Goal: Task Accomplishment & Management: Use online tool/utility

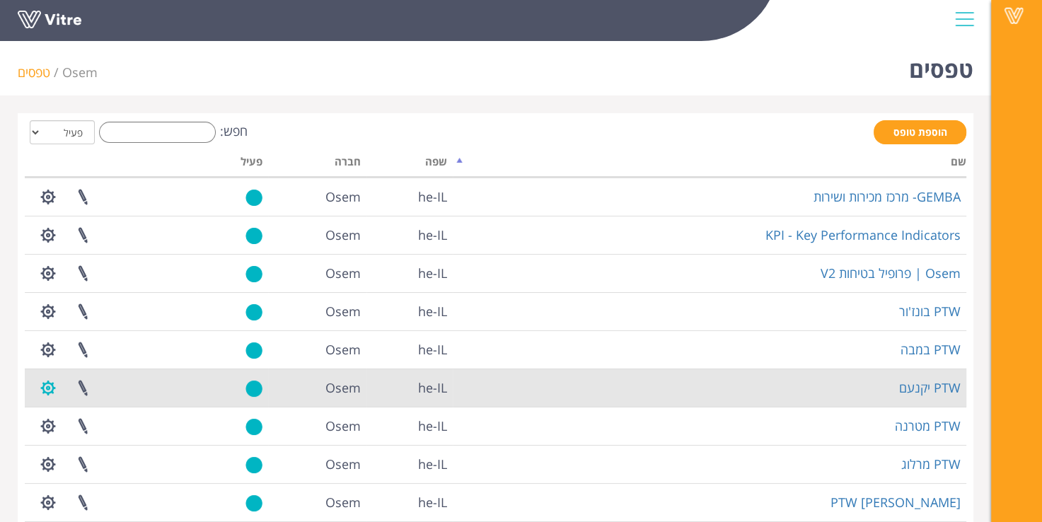
click at [57, 388] on button "button" at bounding box center [47, 387] width 35 height 37
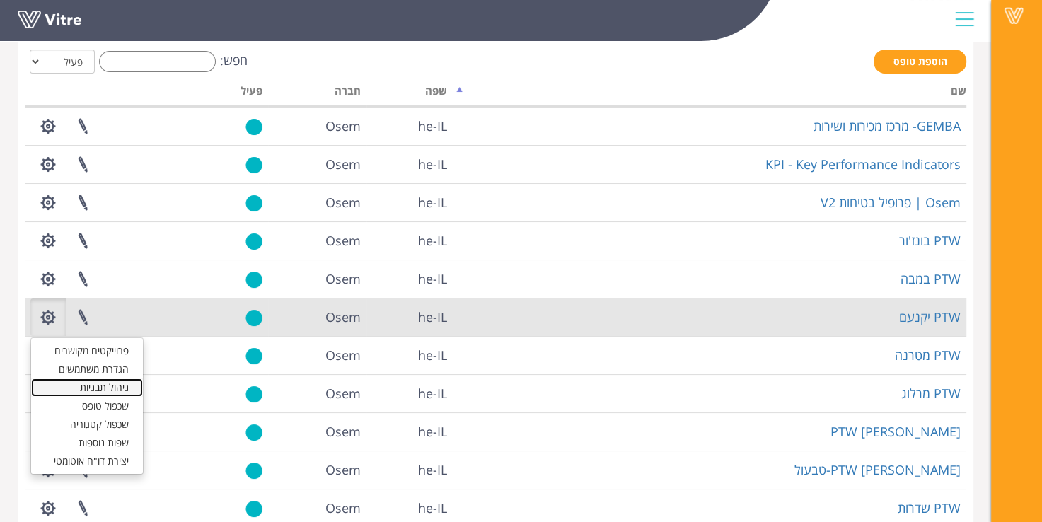
click at [107, 392] on link "ניהול תבניות" at bounding box center [87, 387] width 112 height 18
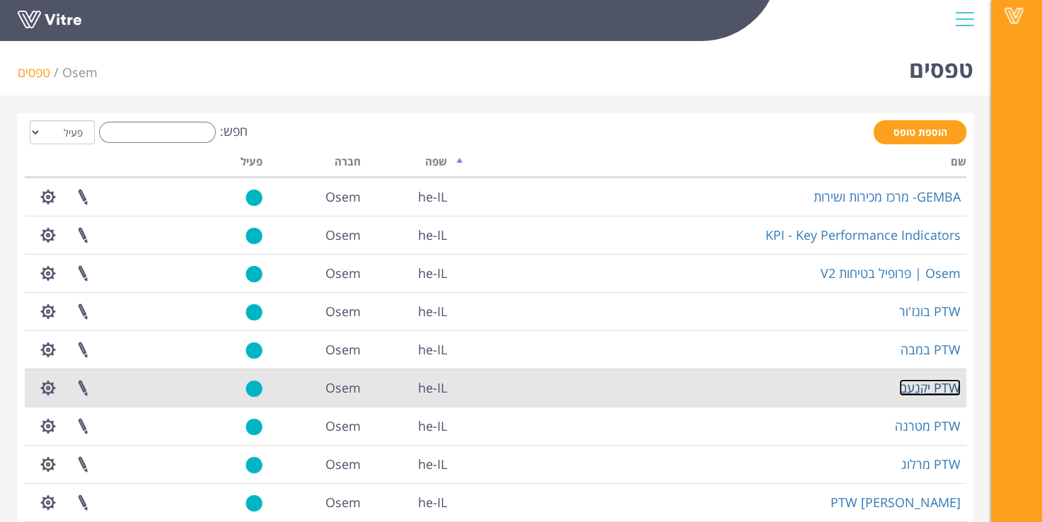
click at [940, 381] on link "PTW יקנעם" at bounding box center [930, 387] width 62 height 17
click at [928, 386] on link "PTW יקנעם" at bounding box center [930, 387] width 62 height 17
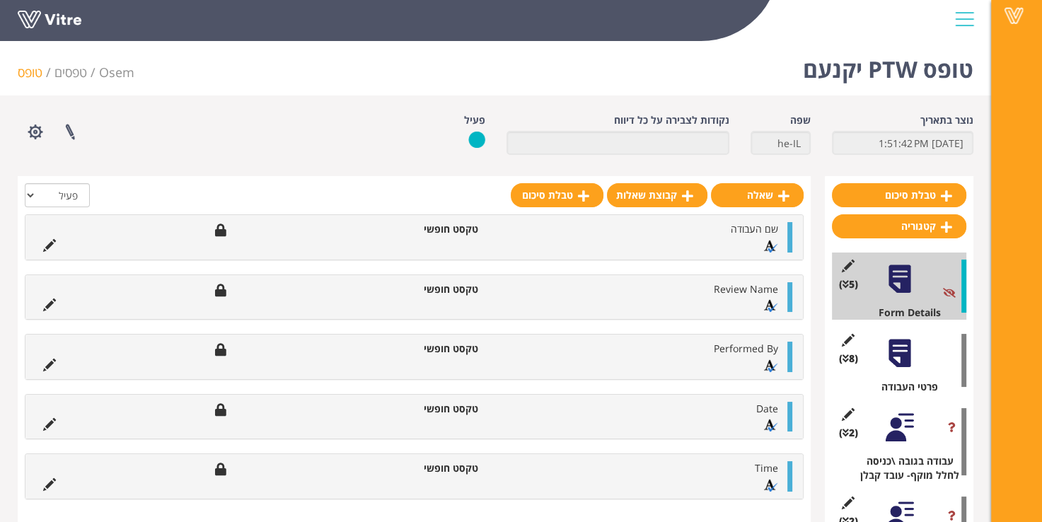
click at [717, 240] on ul "שם העבודה טקסט חופשי" at bounding box center [410, 237] width 749 height 30
click at [747, 231] on span "שם העבודה" at bounding box center [753, 228] width 47 height 13
click at [37, 247] on li at bounding box center [49, 243] width 27 height 14
click at [43, 245] on icon at bounding box center [49, 245] width 13 height 13
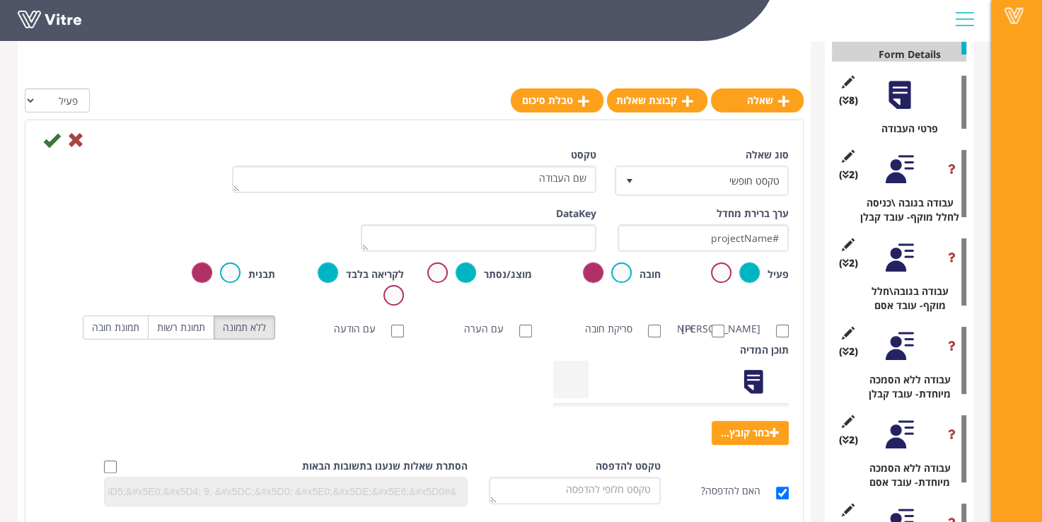
scroll to position [283, 0]
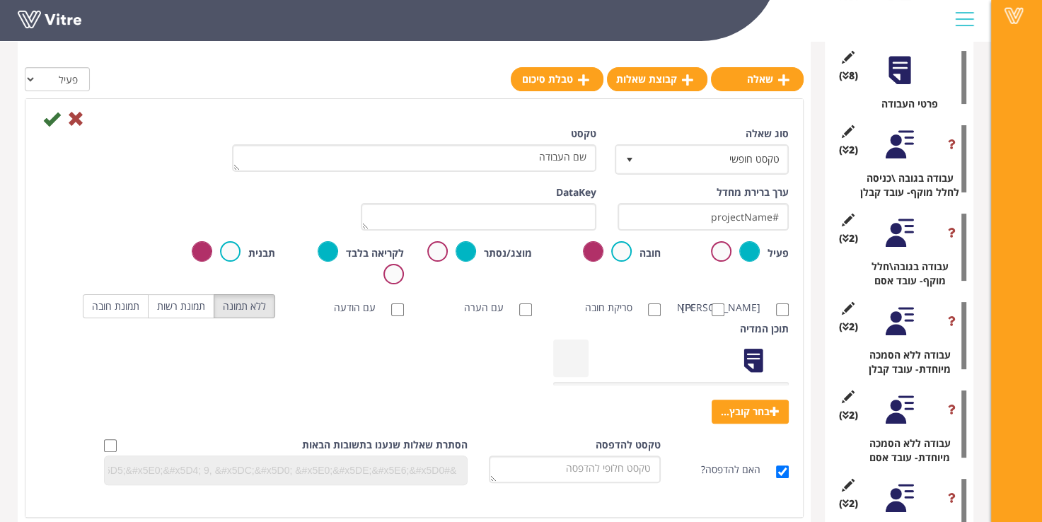
click at [906, 221] on div at bounding box center [899, 233] width 32 height 32
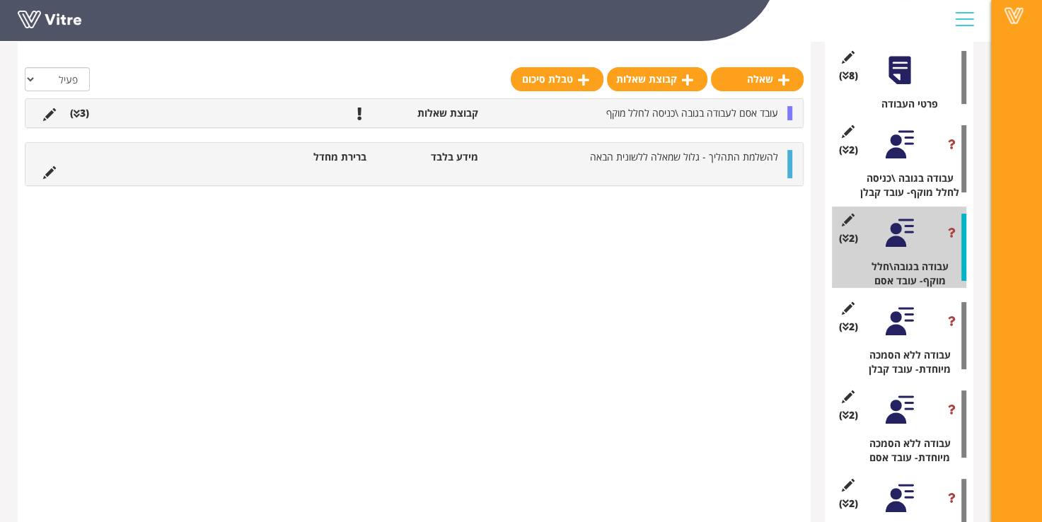
click at [465, 109] on li "קבוצת שאלות" at bounding box center [429, 113] width 112 height 14
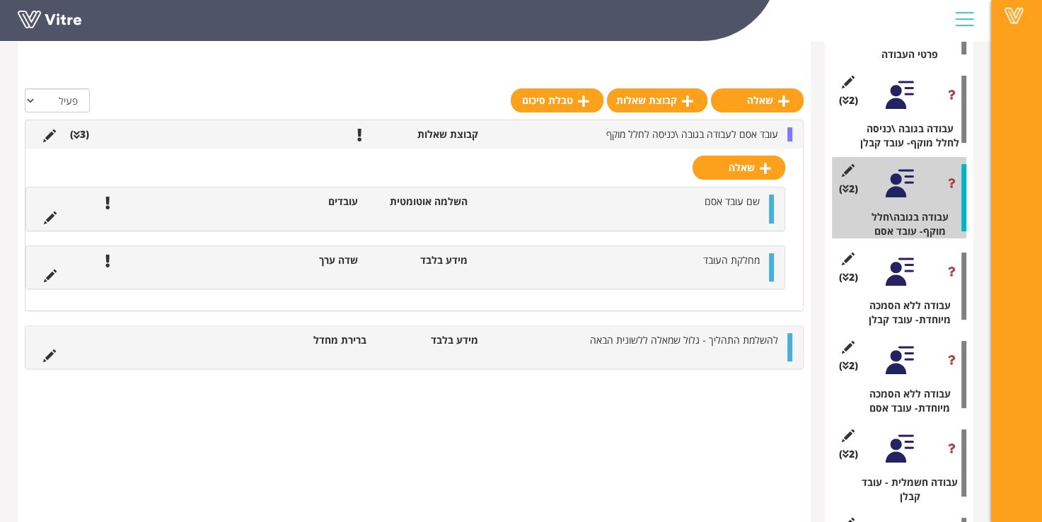
scroll to position [354, 0]
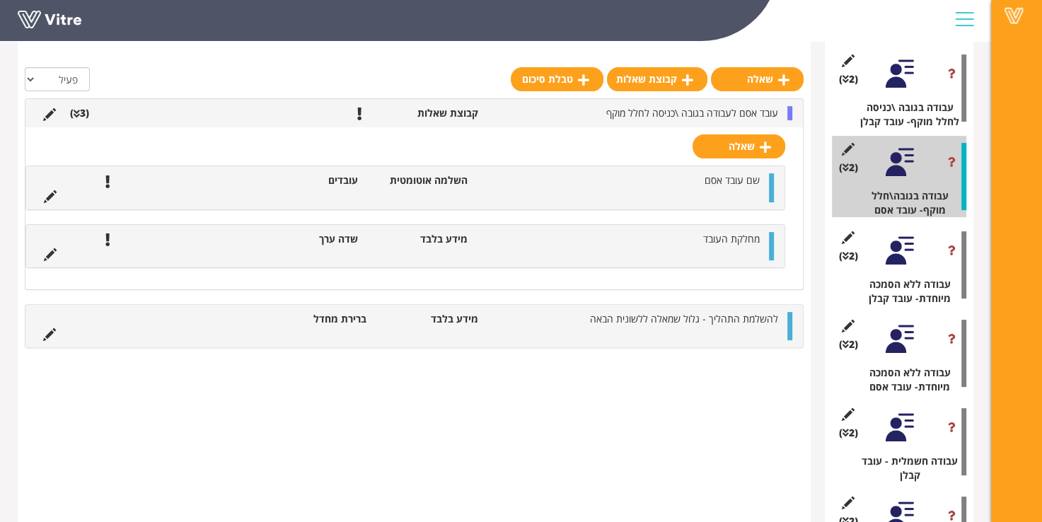
click at [914, 263] on div at bounding box center [899, 251] width 32 height 32
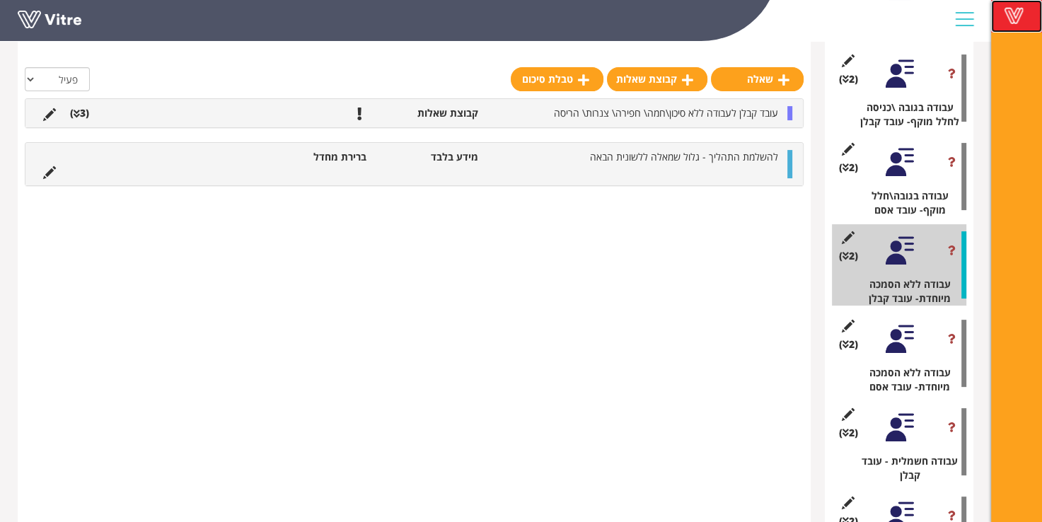
click at [1015, 18] on span at bounding box center [1013, 15] width 35 height 17
